Goal: Information Seeking & Learning: Learn about a topic

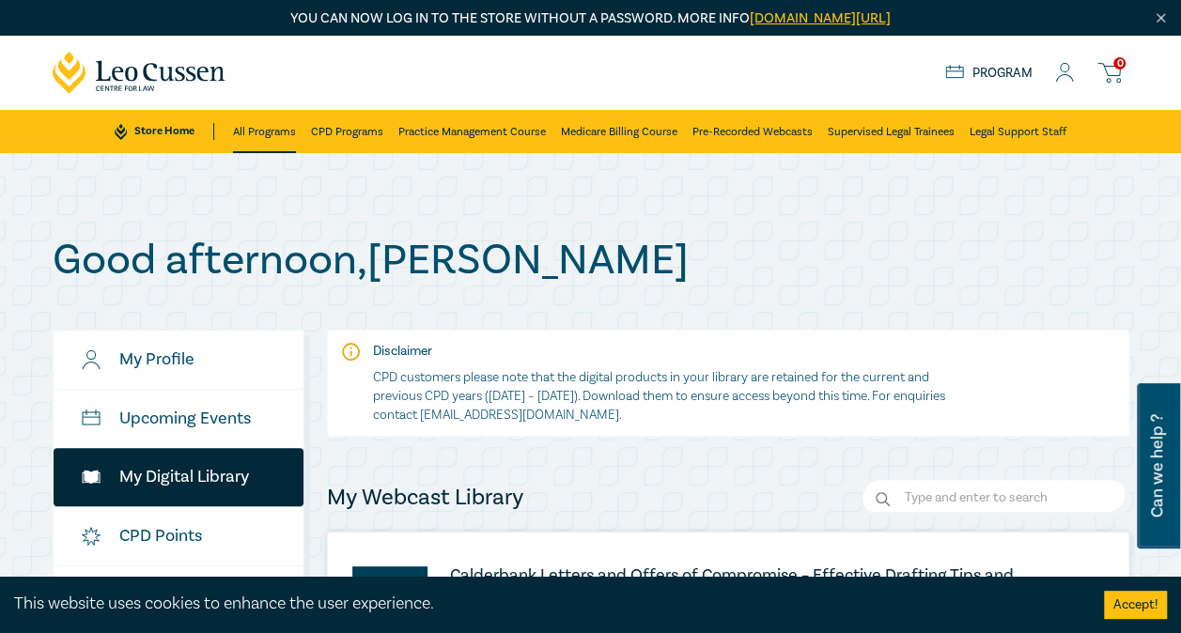
click at [278, 124] on link "All Programs" at bounding box center [264, 131] width 63 height 43
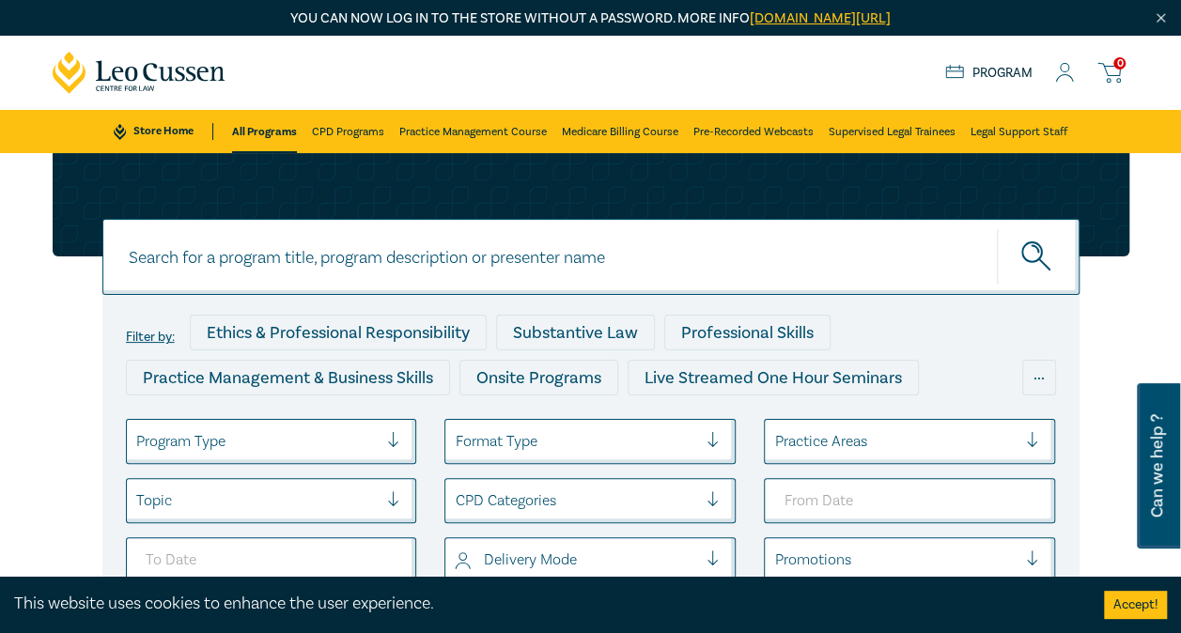
click at [169, 133] on link "Store Home" at bounding box center [163, 131] width 99 height 17
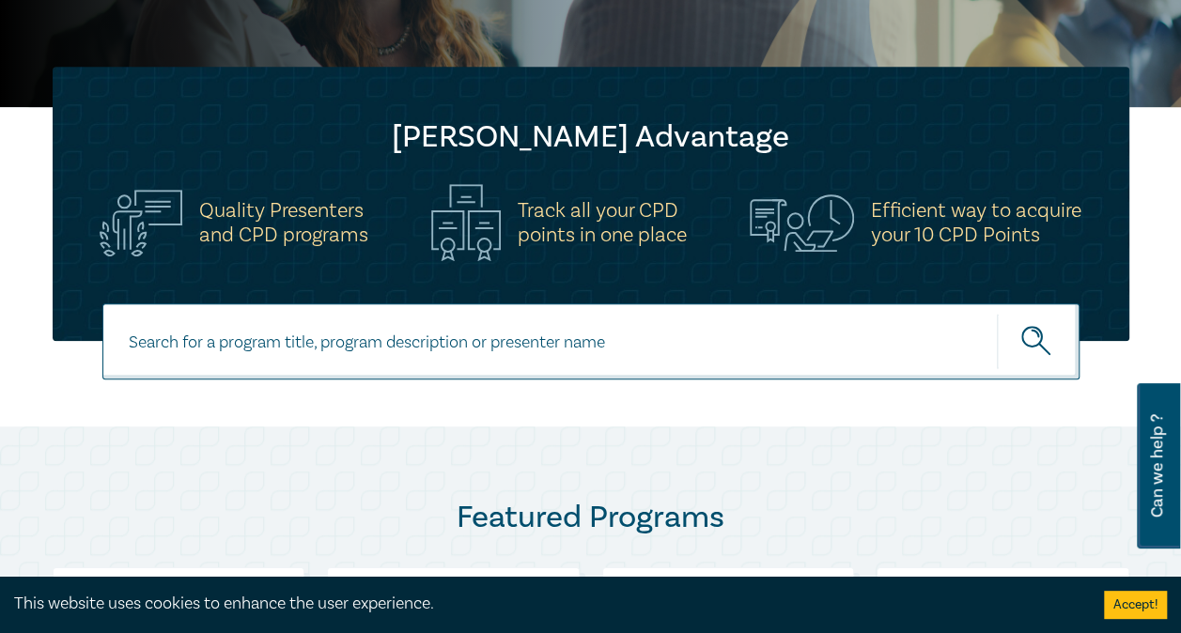
scroll to position [523, 0]
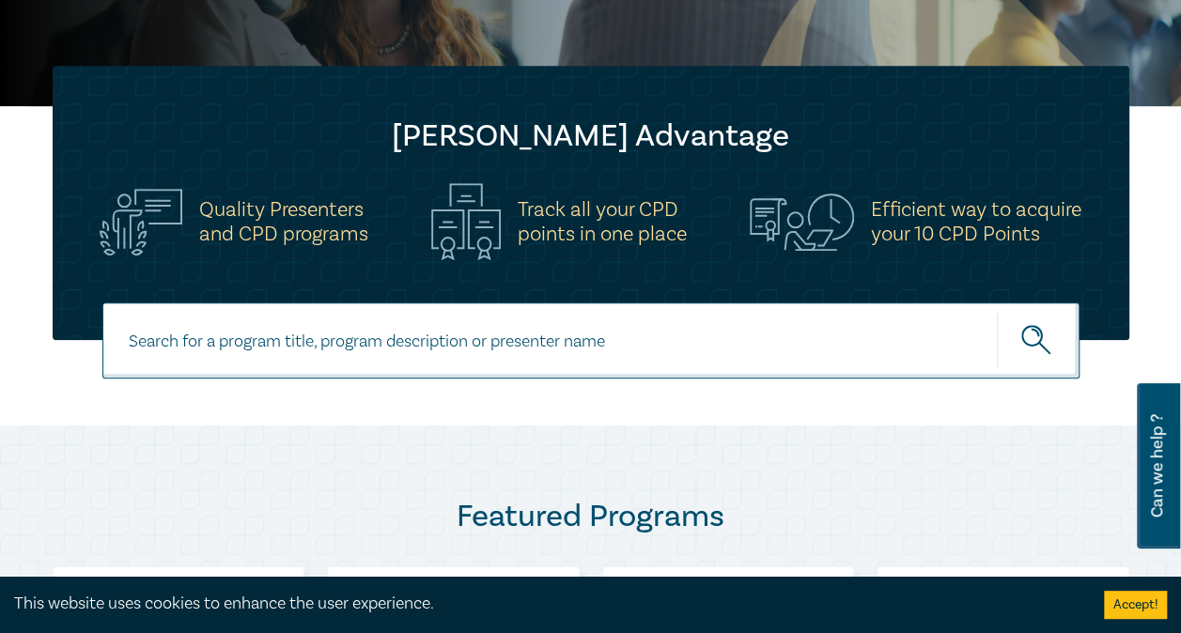
click at [222, 351] on input at bounding box center [590, 341] width 977 height 76
type input "client interviewing"
click at [997, 312] on button "submit" at bounding box center [1038, 340] width 83 height 57
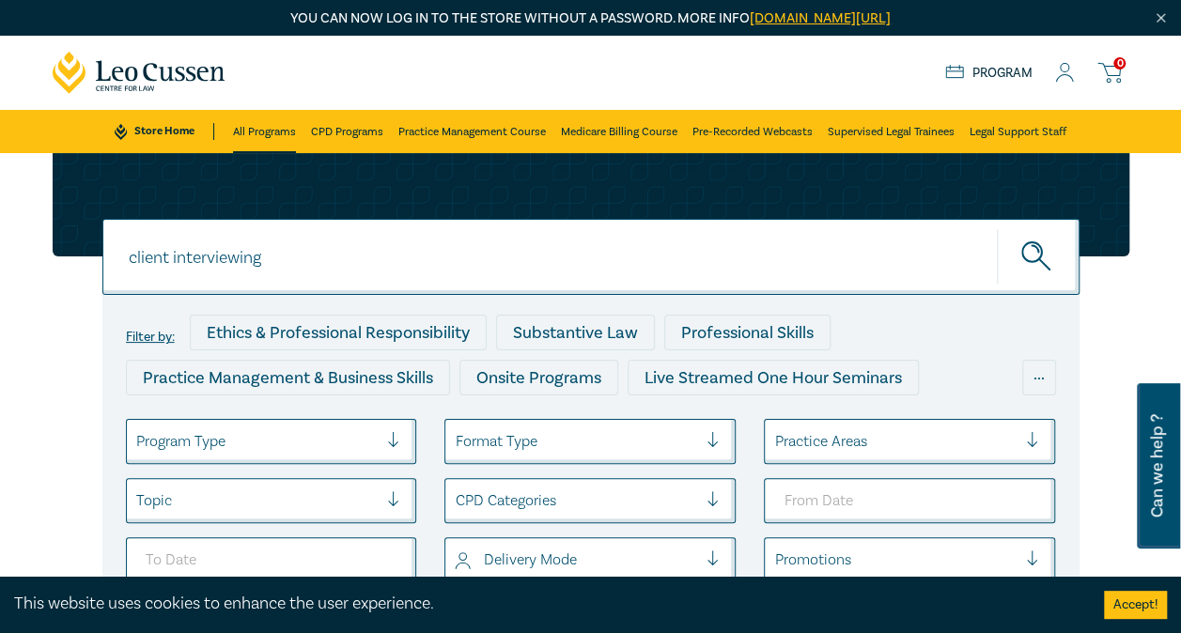
click at [246, 131] on link "All Programs" at bounding box center [264, 131] width 63 height 43
click at [254, 126] on link "All Programs" at bounding box center [264, 131] width 65 height 43
click at [265, 252] on input "client interviewing" at bounding box center [590, 257] width 977 height 76
drag, startPoint x: 265, startPoint y: 252, endPoint x: 101, endPoint y: 255, distance: 163.5
click at [102, 255] on input "client interviewing" at bounding box center [590, 257] width 977 height 76
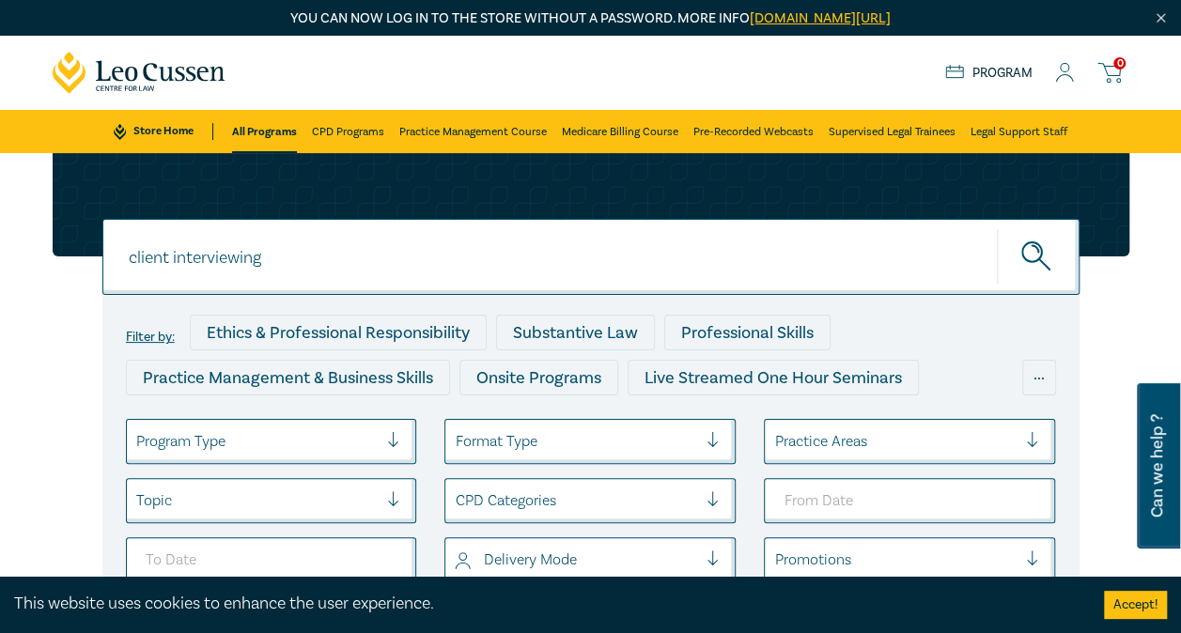
click at [997, 228] on button "submit" at bounding box center [1038, 256] width 83 height 57
click at [1028, 254] on icon "submit" at bounding box center [1038, 258] width 33 height 33
drag, startPoint x: 1028, startPoint y: 254, endPoint x: 417, endPoint y: 264, distance: 610.9
click at [417, 264] on div "client interviewing client interviewing" at bounding box center [590, 257] width 977 height 76
click at [288, 259] on input "client interviewing" at bounding box center [590, 257] width 977 height 76
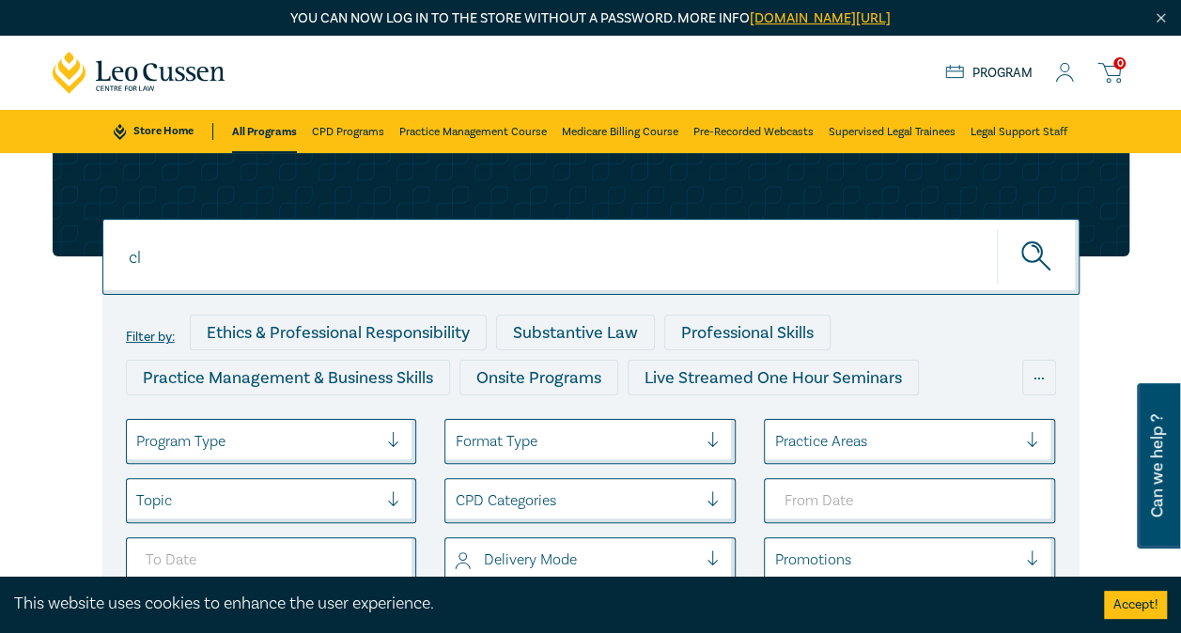
type input "c"
type input "client interviewing"
click at [997, 228] on button "submit" at bounding box center [1038, 256] width 83 height 57
click at [1029, 254] on icon "submit" at bounding box center [1038, 258] width 33 height 33
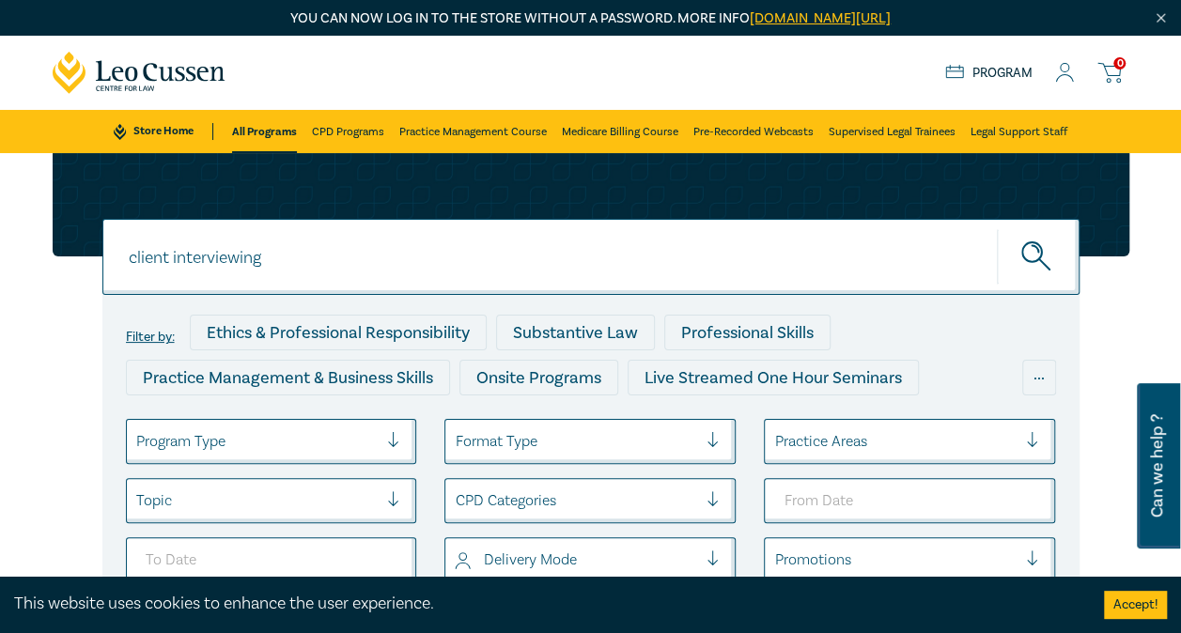
click at [256, 129] on link "All Programs" at bounding box center [264, 131] width 65 height 43
click at [279, 267] on input "client interviewing" at bounding box center [590, 257] width 977 height 76
click at [997, 228] on button "submit" at bounding box center [1038, 256] width 83 height 57
click at [1046, 254] on icon "submit" at bounding box center [1038, 258] width 33 height 33
